Goal: Transaction & Acquisition: Subscribe to service/newsletter

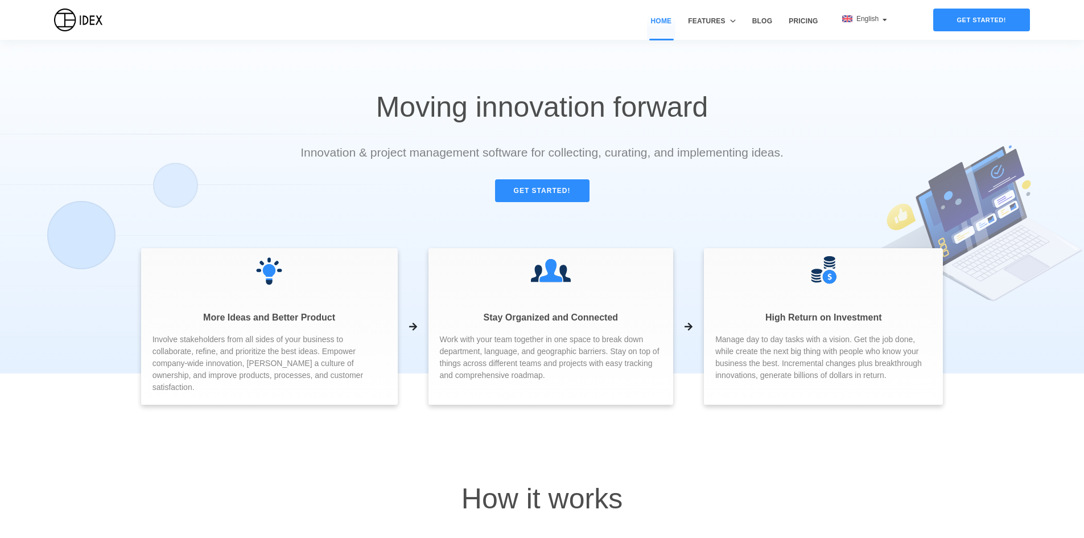
drag, startPoint x: 487, startPoint y: 131, endPoint x: 484, endPoint y: 152, distance: 20.8
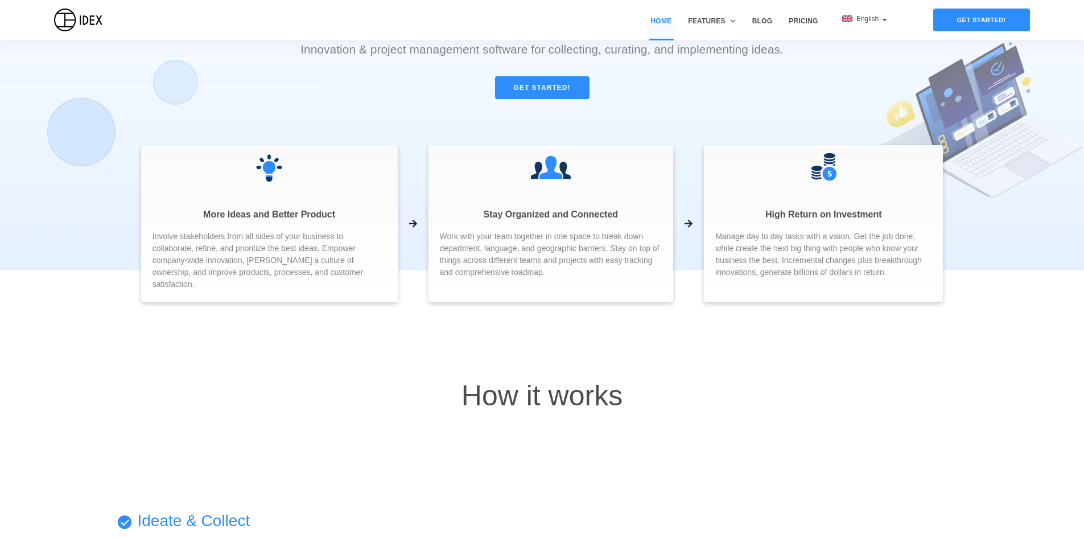
drag, startPoint x: 476, startPoint y: 150, endPoint x: 476, endPoint y: 240, distance: 89.9
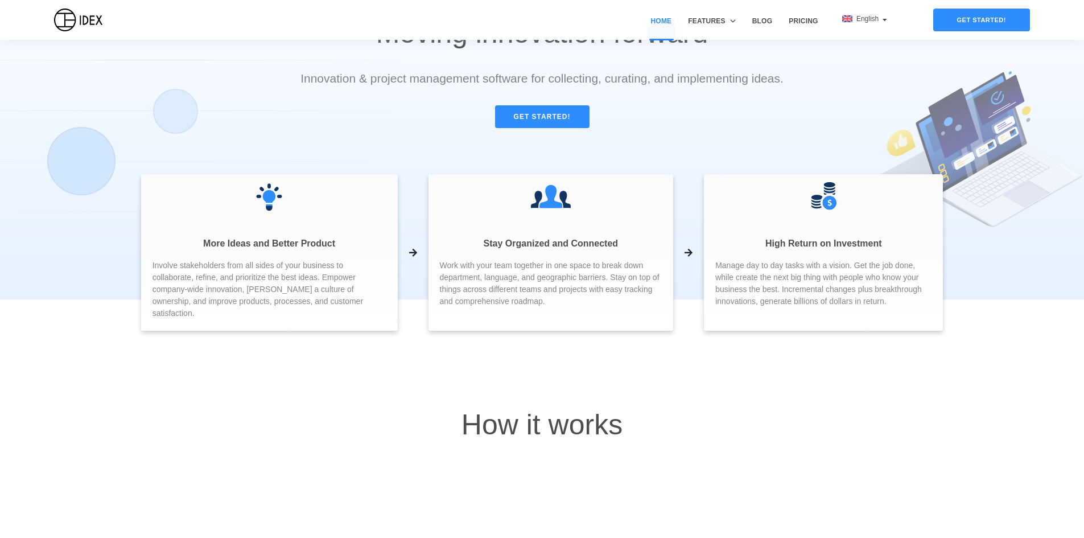
scroll to position [78, 0]
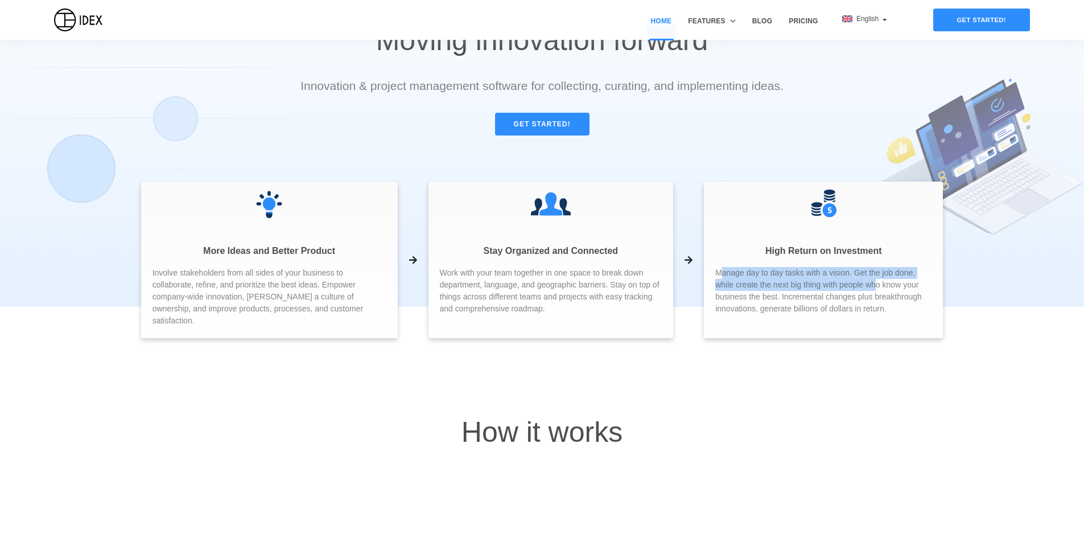
drag, startPoint x: 713, startPoint y: 271, endPoint x: 852, endPoint y: 284, distance: 139.4
click at [852, 284] on span "Manage day to day tasks with a vision. Get the job done, while create the next …" at bounding box center [823, 291] width 216 height 48
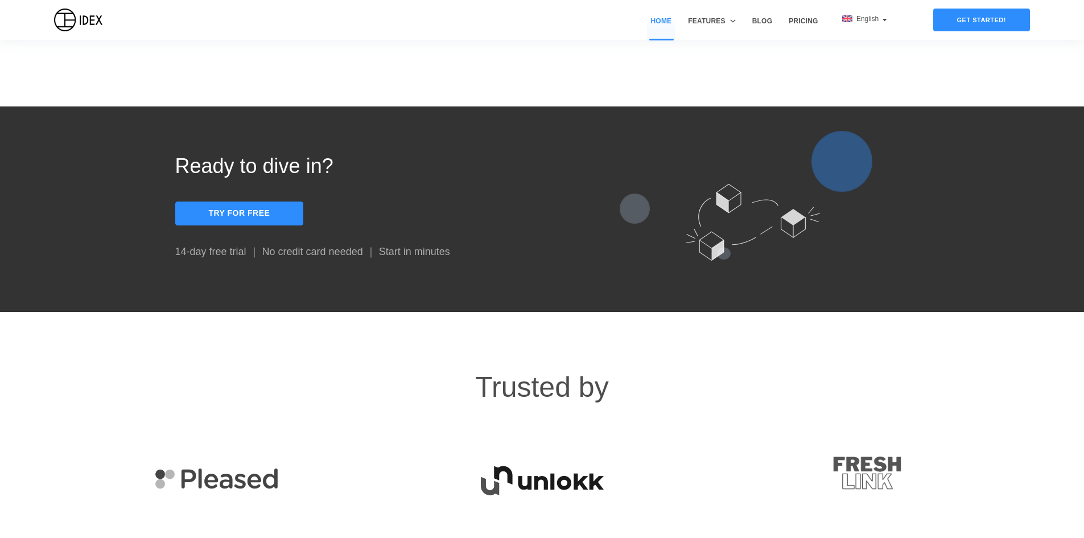
scroll to position [1501, 0]
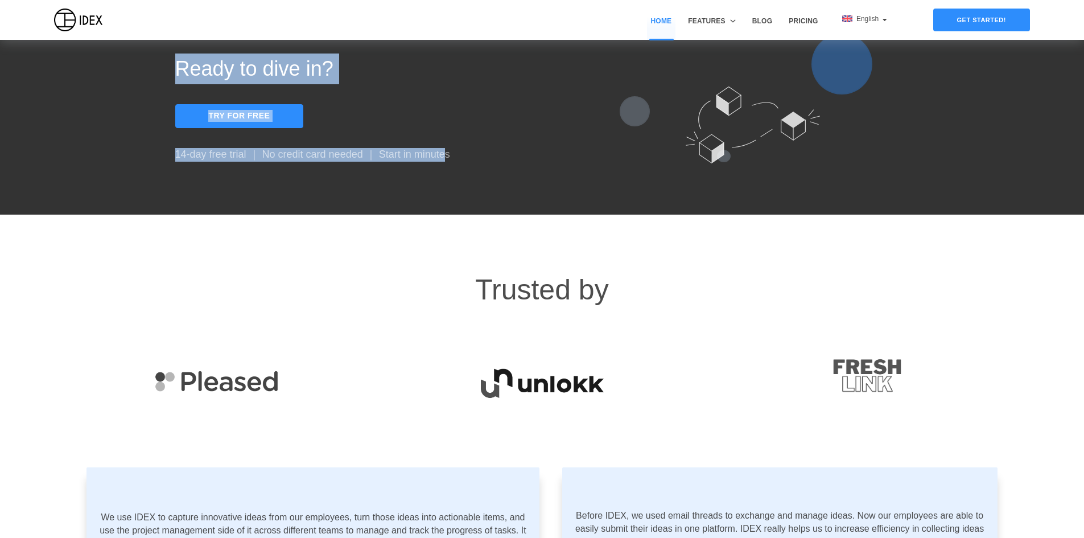
drag, startPoint x: 168, startPoint y: 277, endPoint x: 447, endPoint y: 275, distance: 279.5
click at [447, 215] on div "Ready to dive in? Try for free 14-day free trial ｜ No credit card needed ｜ Star…" at bounding box center [541, 111] width 1101 height 205
click at [447, 162] on p "14-day free trial ｜ No credit card needed ｜ Start in minutes" at bounding box center [358, 155] width 367 height 14
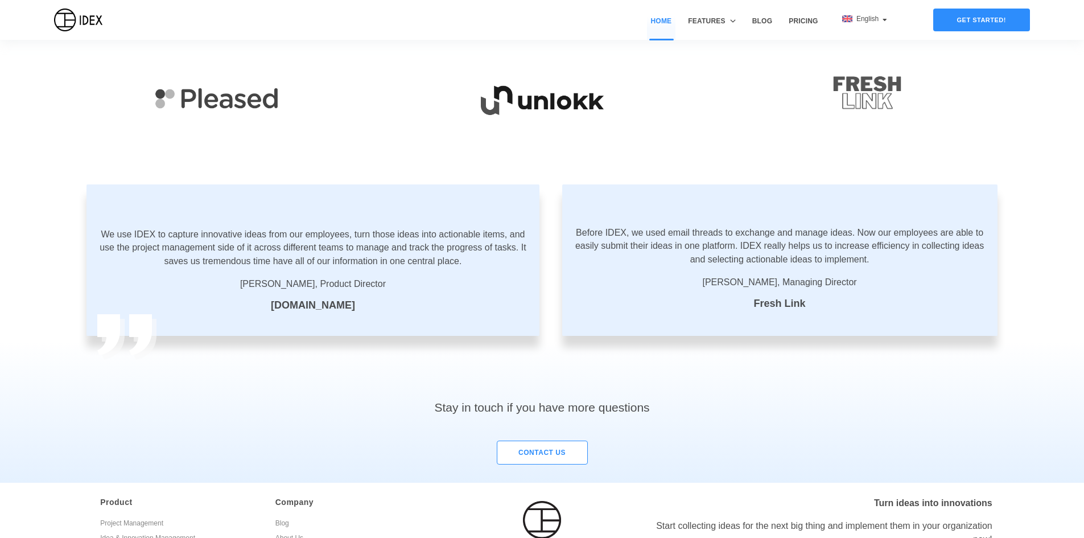
scroll to position [1785, 0]
click at [860, 137] on img at bounding box center [868, 90] width 326 height 96
click at [871, 137] on img at bounding box center [868, 90] width 326 height 96
click at [869, 137] on img at bounding box center [868, 90] width 326 height 96
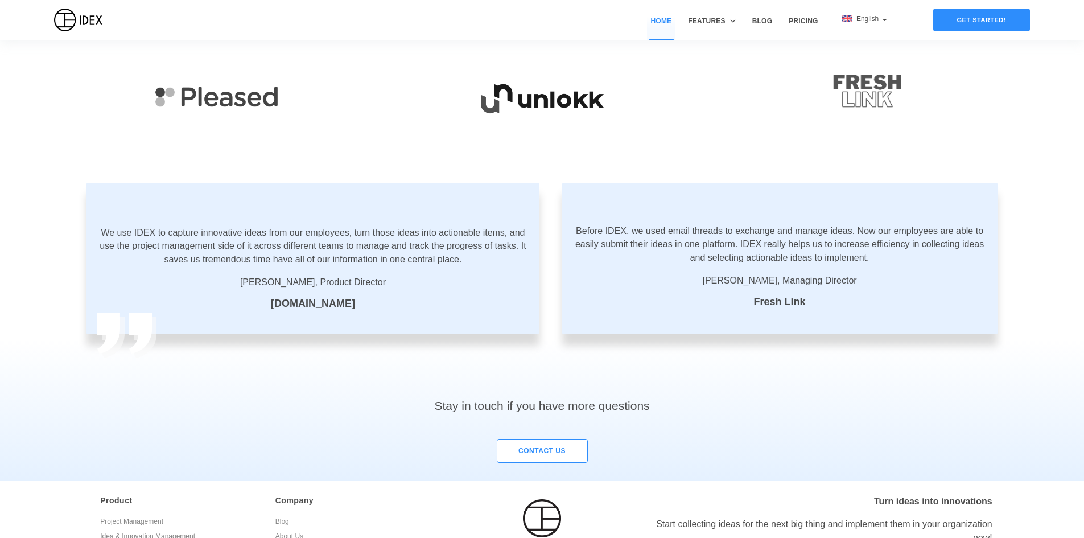
drag, startPoint x: 869, startPoint y: 223, endPoint x: 838, endPoint y: 213, distance: 32.1
click at [838, 137] on img at bounding box center [868, 90] width 326 height 96
click at [712, 287] on span "Jason Peterson, Managing Director" at bounding box center [780, 281] width 413 height 14
drag, startPoint x: 707, startPoint y: 405, endPoint x: 769, endPoint y: 405, distance: 62.0
click at [769, 287] on span "Jason Peterson, Managing Director" at bounding box center [780, 281] width 413 height 14
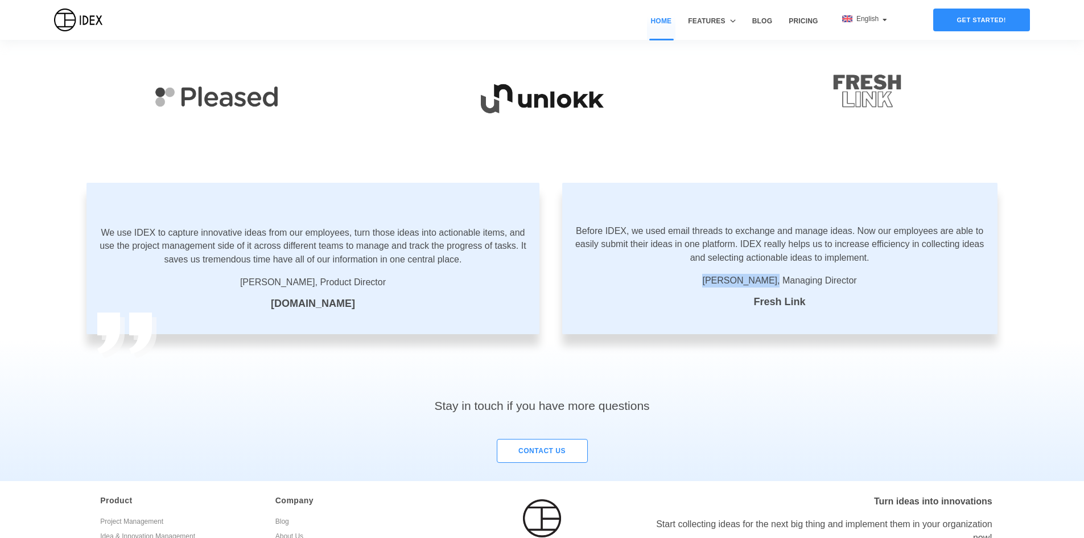
copy span "Jason Peterson"
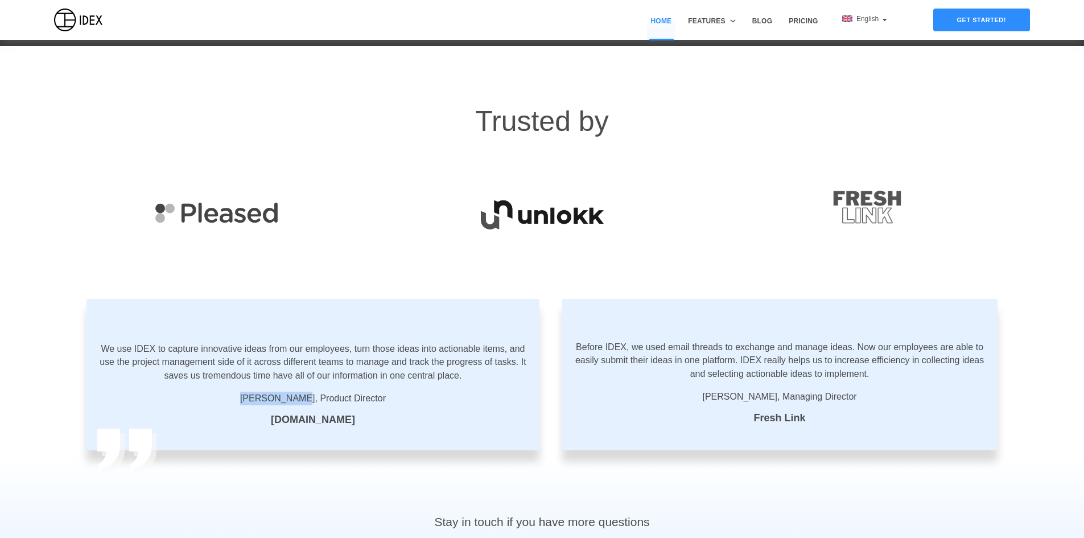
click at [810, 253] on img at bounding box center [868, 206] width 326 height 96
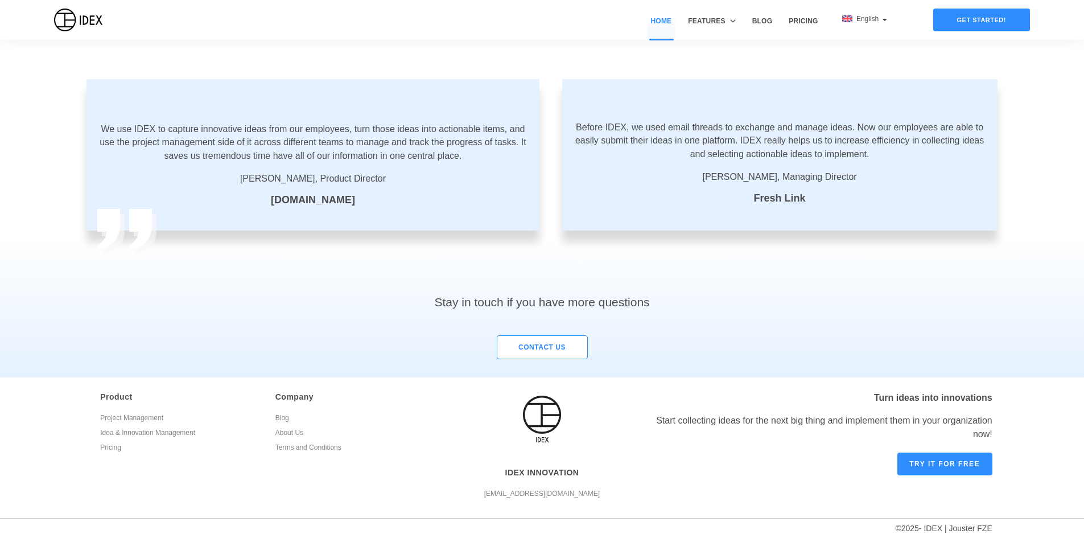
scroll to position [2011, 0]
drag, startPoint x: 1002, startPoint y: 531, endPoint x: 952, endPoint y: 529, distance: 50.1
click at [952, 529] on div "© 2025 - IDEX | Jouster FZE" at bounding box center [541, 528] width 1101 height 19
copy div "Jouster FZE"
click at [766, 186] on div "Before IDEX, we used email threads to exchange and manage ideas. Now our employ…" at bounding box center [779, 154] width 435 height 151
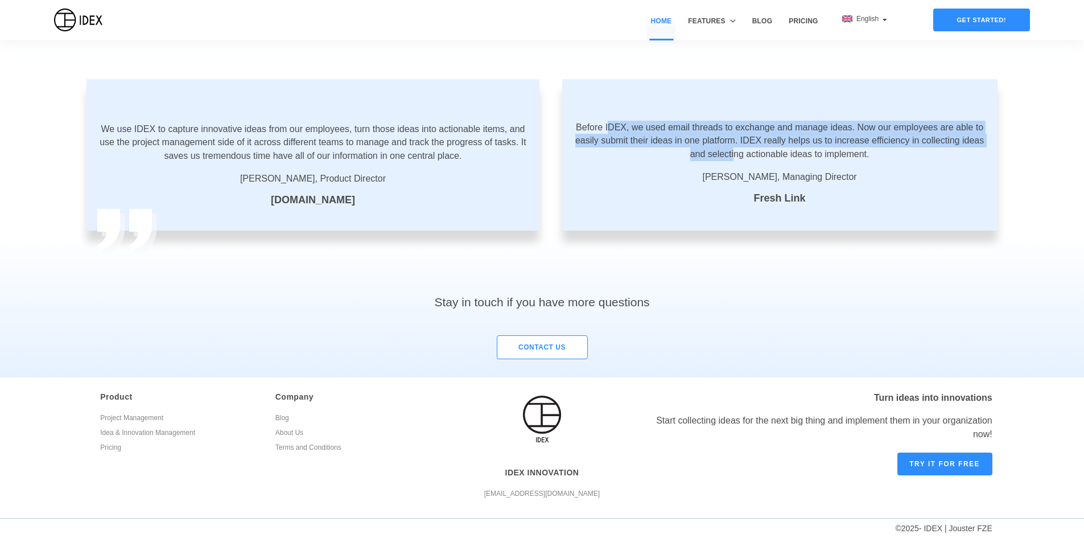
drag, startPoint x: 611, startPoint y: 129, endPoint x: 732, endPoint y: 153, distance: 123.1
click at [732, 153] on p "Before IDEX, we used email threads to exchange and manage ideas. Now our employ…" at bounding box center [780, 141] width 413 height 40
click at [733, 153] on p "Before IDEX, we used email threads to exchange and manage ideas. Now our employ…" at bounding box center [780, 141] width 413 height 40
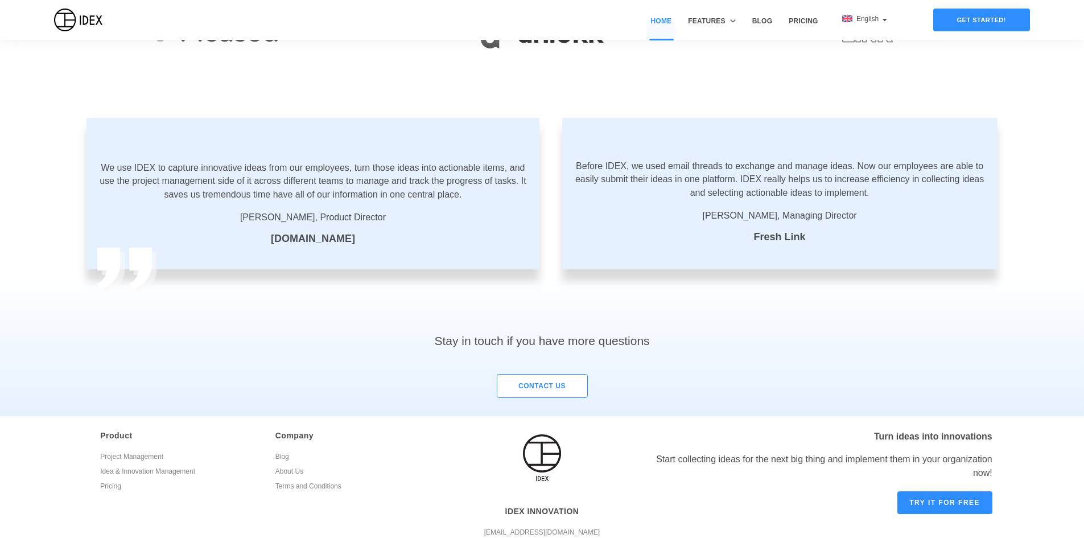
scroll to position [1840, 0]
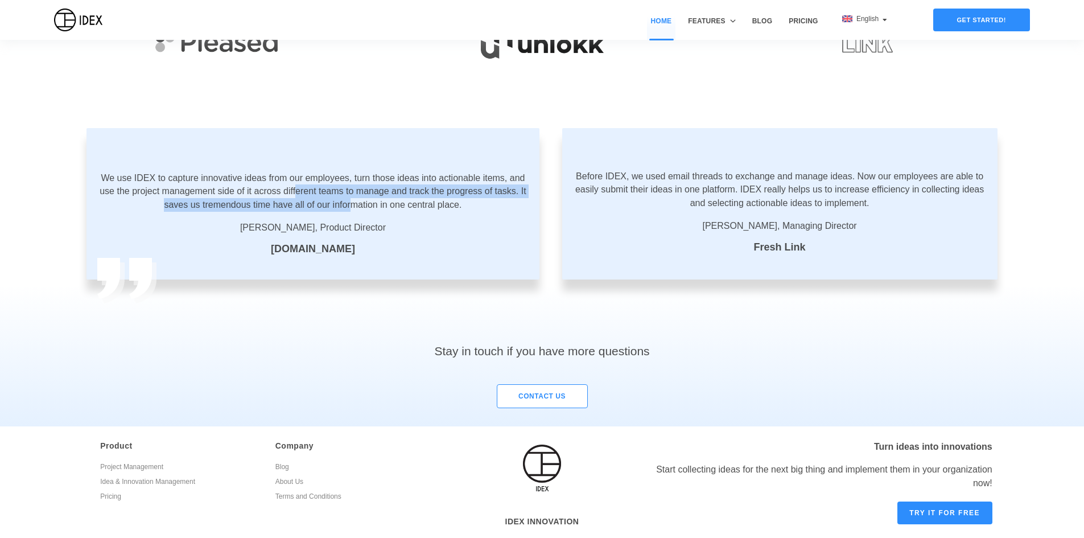
drag, startPoint x: 297, startPoint y: 309, endPoint x: 349, endPoint y: 332, distance: 56.6
click at [349, 212] on p "We use IDEX to capture innovative ideas from our employees, turn those ideas in…" at bounding box center [313, 191] width 430 height 40
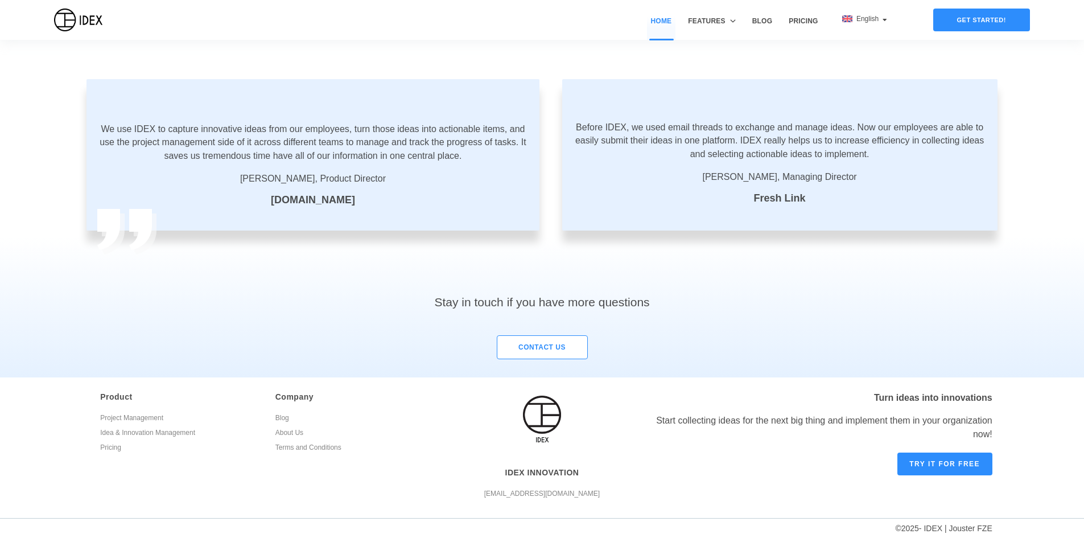
scroll to position [2011, 0]
click at [287, 419] on link "Blog" at bounding box center [354, 419] width 158 height 15
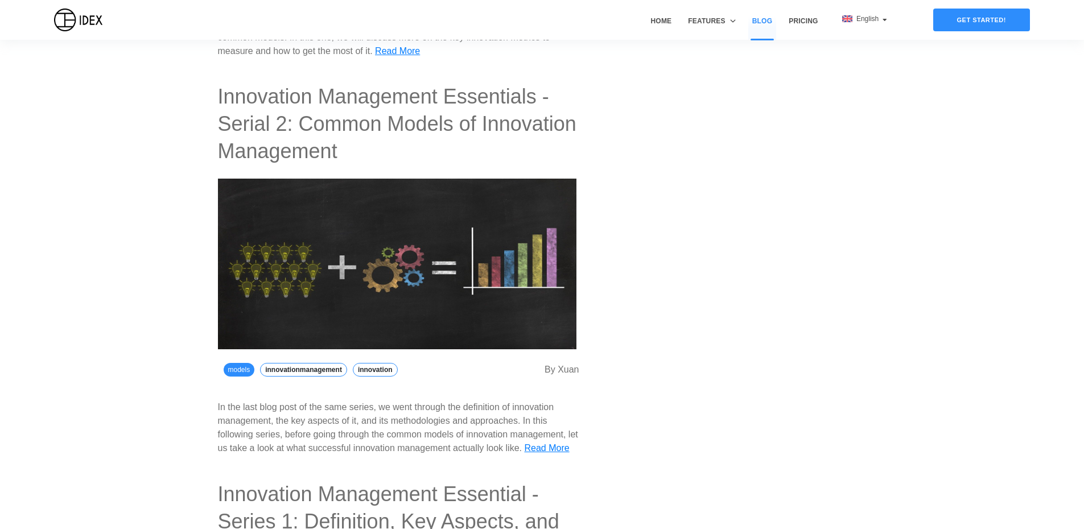
scroll to position [5294, 9]
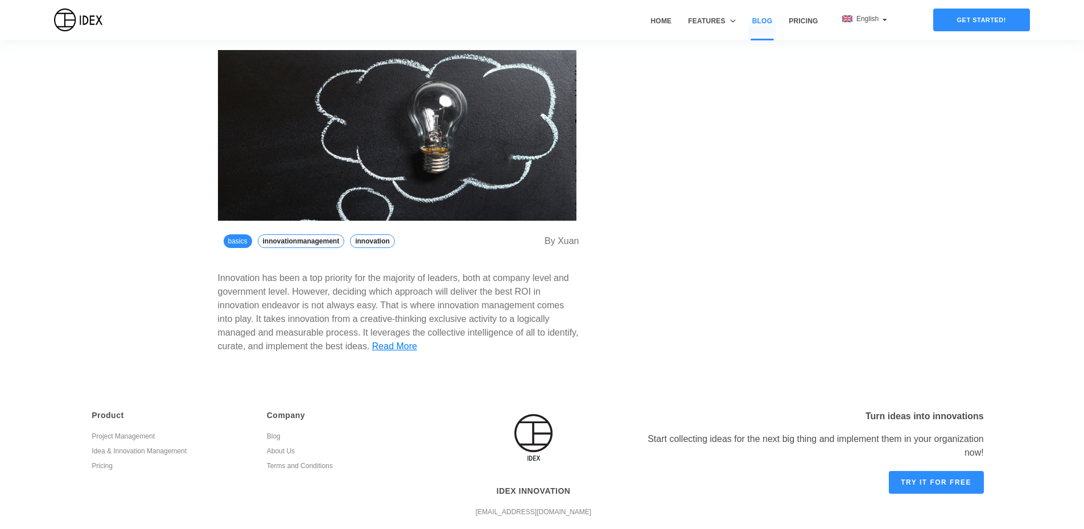
drag, startPoint x: 607, startPoint y: 163, endPoint x: 619, endPoint y: 325, distance: 162.0
click at [280, 446] on link "About Us" at bounding box center [346, 453] width 158 height 15
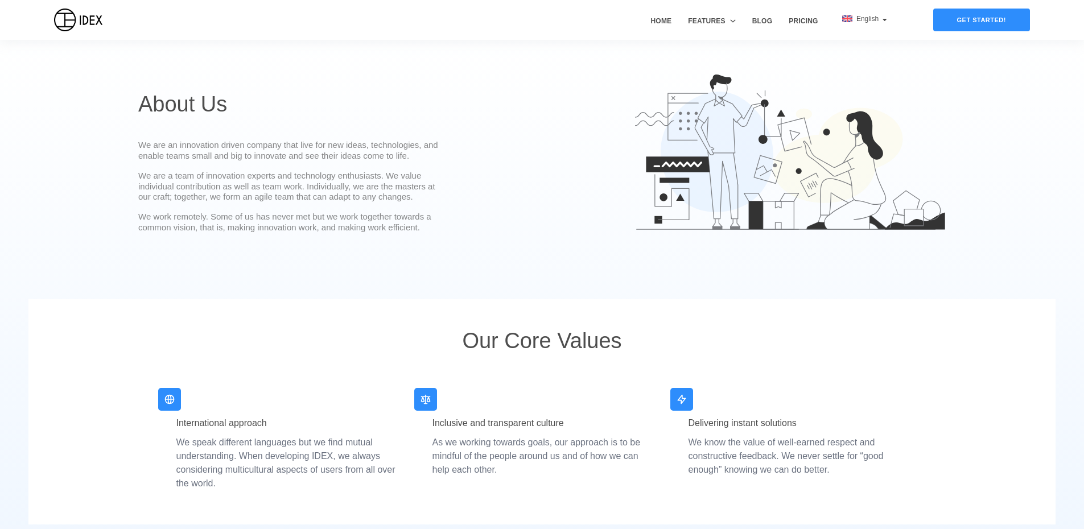
scroll to position [12, 0]
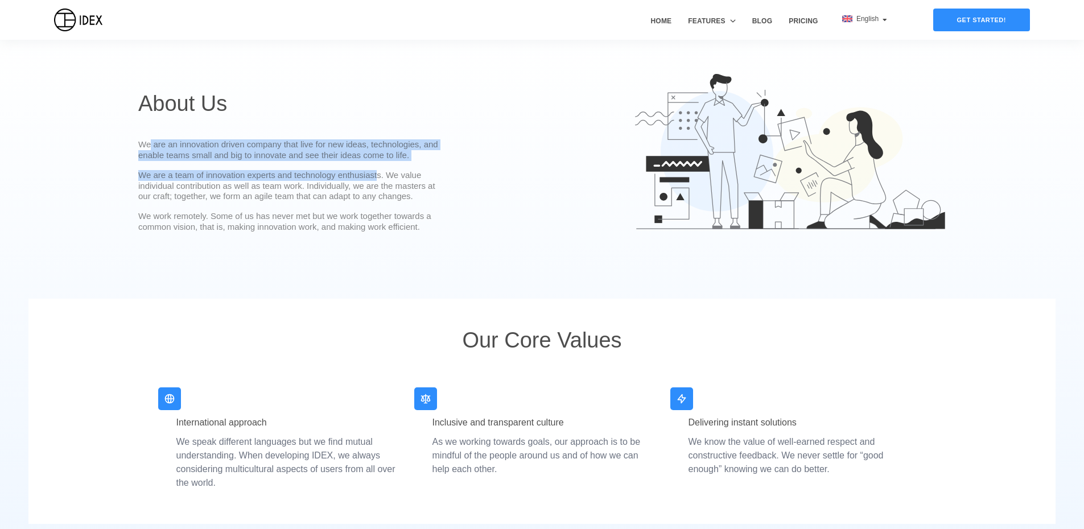
drag, startPoint x: 151, startPoint y: 148, endPoint x: 377, endPoint y: 178, distance: 227.9
click at [377, 178] on div "About Us We are an innovation driven company that live for new ideas, technolog…" at bounding box center [291, 165] width 306 height 151
click at [377, 178] on p "We are a team of innovation experts and technology enthusiasts. We value indivi…" at bounding box center [291, 186] width 306 height 32
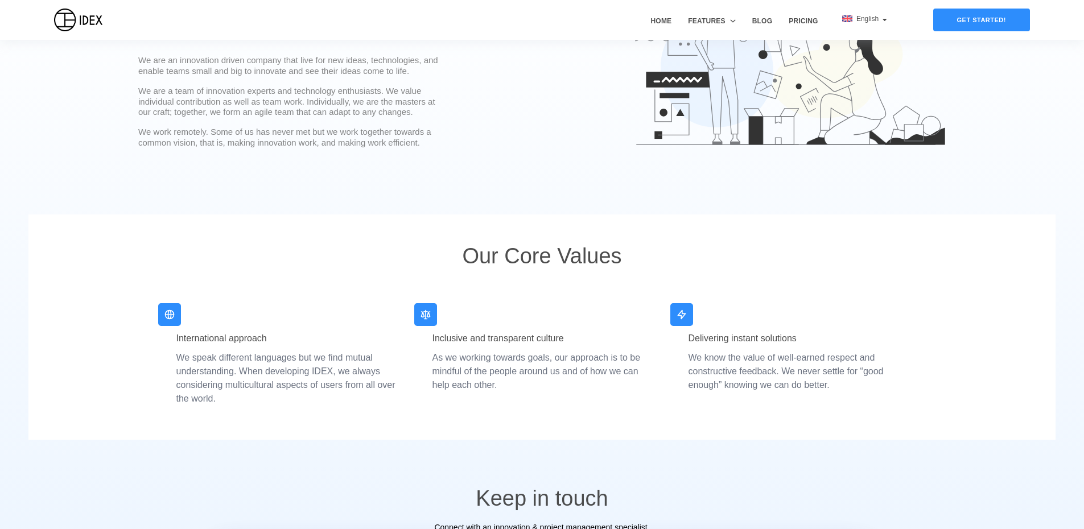
drag, startPoint x: 522, startPoint y: 135, endPoint x: 498, endPoint y: 204, distance: 72.4
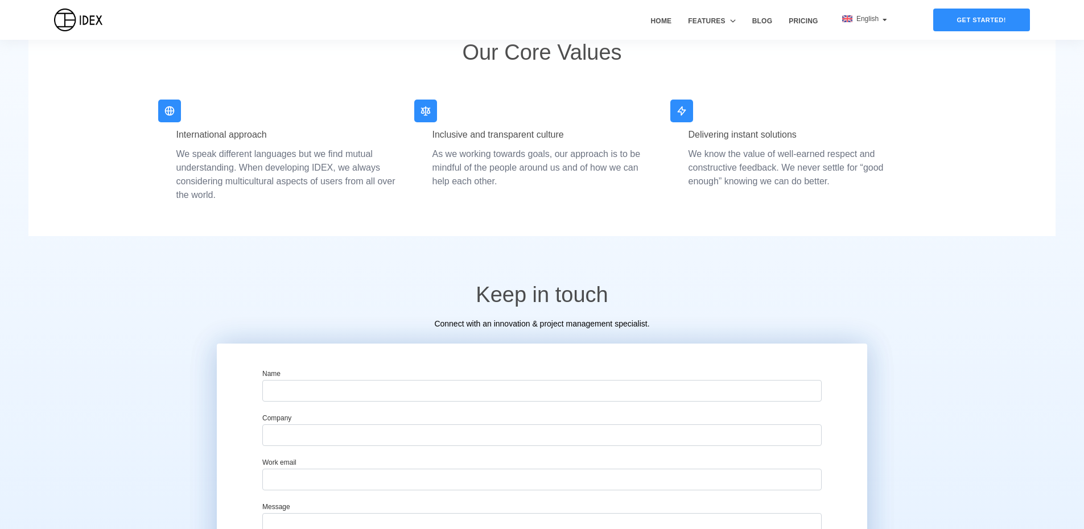
drag, startPoint x: 474, startPoint y: 125, endPoint x: 456, endPoint y: 215, distance: 91.6
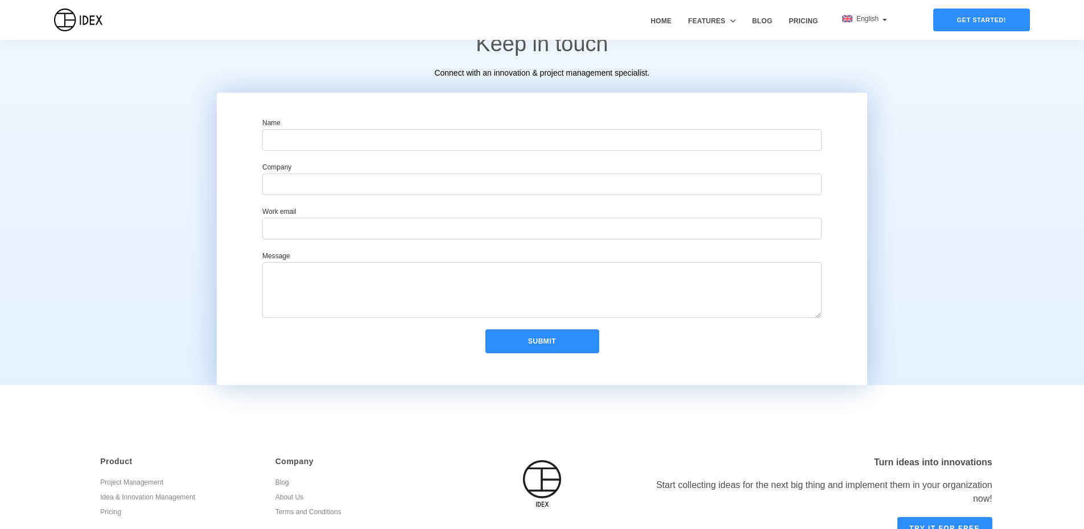
scroll to position [624, 0]
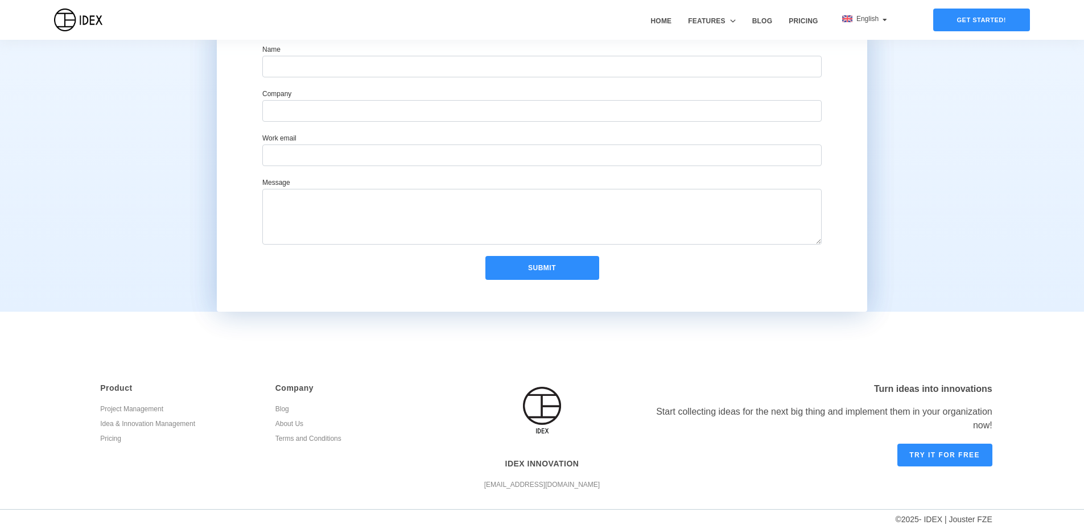
drag, startPoint x: 393, startPoint y: 93, endPoint x: 368, endPoint y: 269, distance: 177.2
click at [282, 434] on link "Terms and Conditions" at bounding box center [354, 440] width 158 height 15
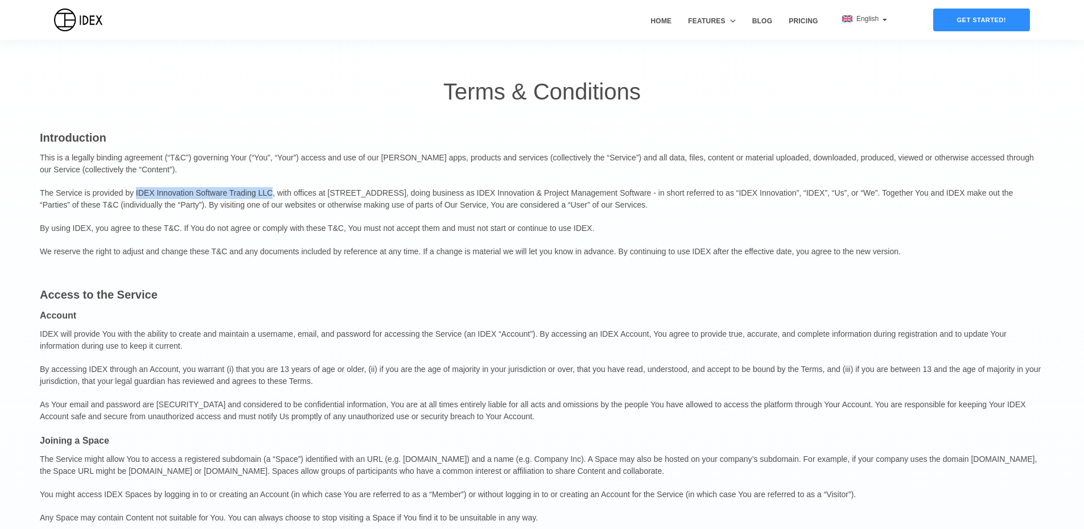
drag, startPoint x: 133, startPoint y: 191, endPoint x: 264, endPoint y: 195, distance: 131.5
click at [264, 195] on p "The Service is provided by IDEX Innovation Software Trading LLC, with offices a…" at bounding box center [542, 199] width 1005 height 35
copy p "IDEX Innovation Software Trading LLC"
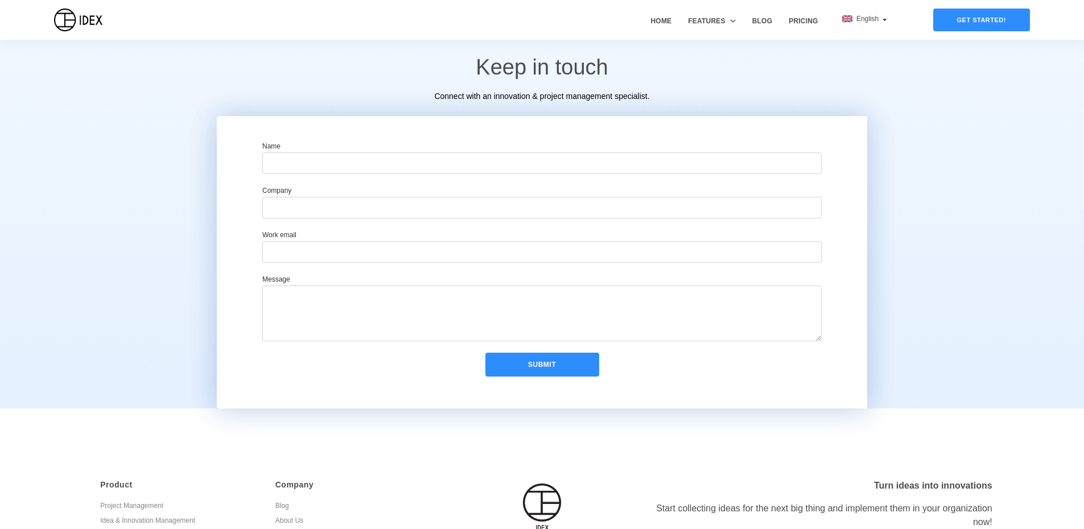
scroll to position [624, 0]
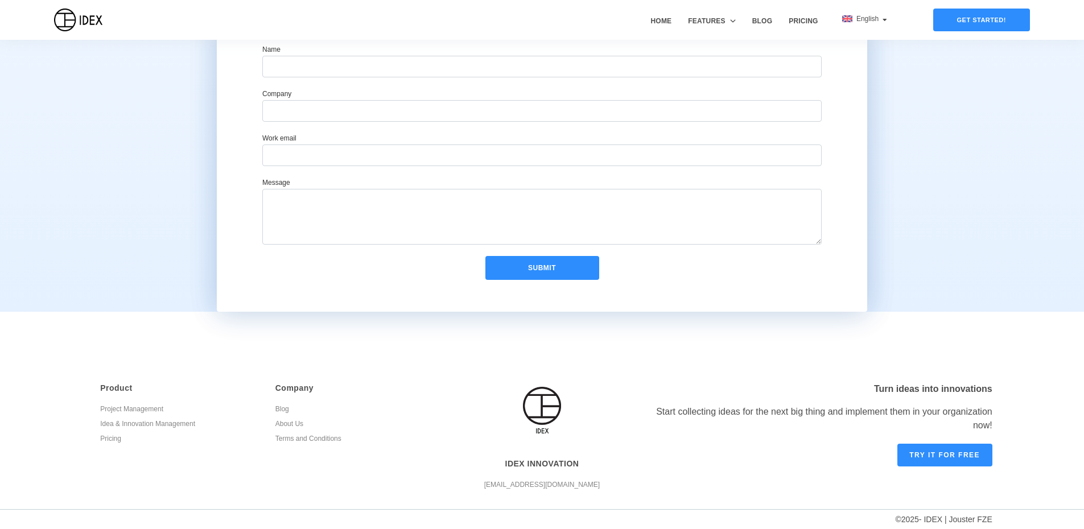
drag, startPoint x: 780, startPoint y: 406, endPoint x: 843, endPoint y: 407, distance: 63.2
click at [795, 408] on div "Start collecting ideas for the next big thing and implement them in your organi…" at bounding box center [818, 418] width 350 height 27
click at [951, 451] on link "Try it for free" at bounding box center [945, 455] width 95 height 23
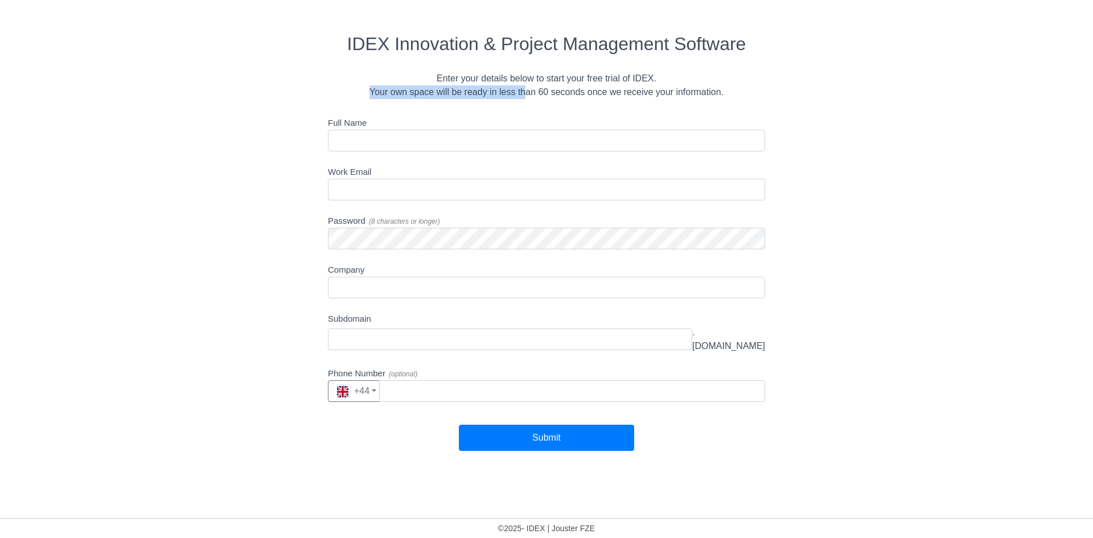
drag, startPoint x: 372, startPoint y: 96, endPoint x: 528, endPoint y: 99, distance: 155.4
click at [528, 99] on div "Your own space will be ready in less than 60 seconds once we receive your infor…" at bounding box center [547, 92] width 984 height 14
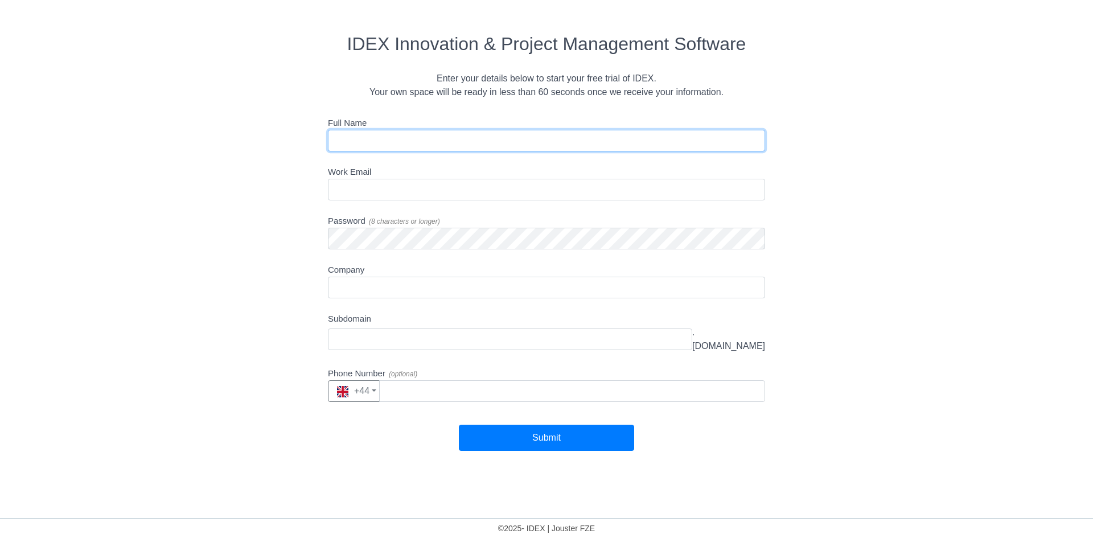
click at [335, 136] on input "Full Name" at bounding box center [546, 141] width 437 height 22
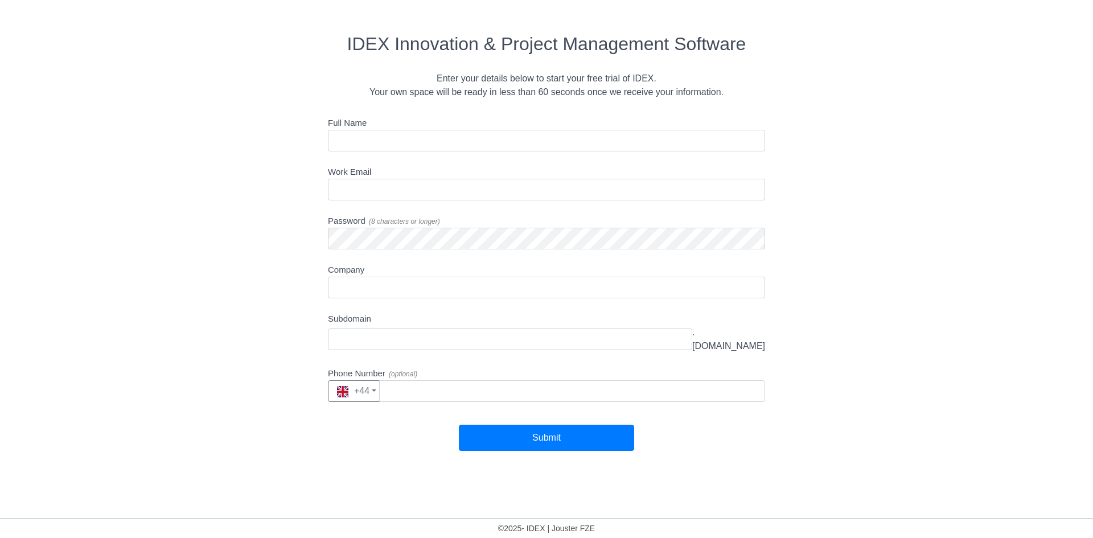
click at [216, 96] on div "Your own space will be ready in less than 60 seconds once we receive your infor…" at bounding box center [547, 92] width 984 height 14
click at [518, 528] on div "© 2025 - IDEX | Jouster FZE" at bounding box center [547, 530] width 1076 height 15
drag, startPoint x: 765, startPoint y: 337, endPoint x: 686, endPoint y: 336, distance: 79.1
click at [686, 336] on div "Full Name Work Email Password ( 8 characters or longer ) Company Subdomain .ide…" at bounding box center [546, 283] width 1093 height 335
copy span "idexinnovation.com"
